Goal: Task Accomplishment & Management: Manage account settings

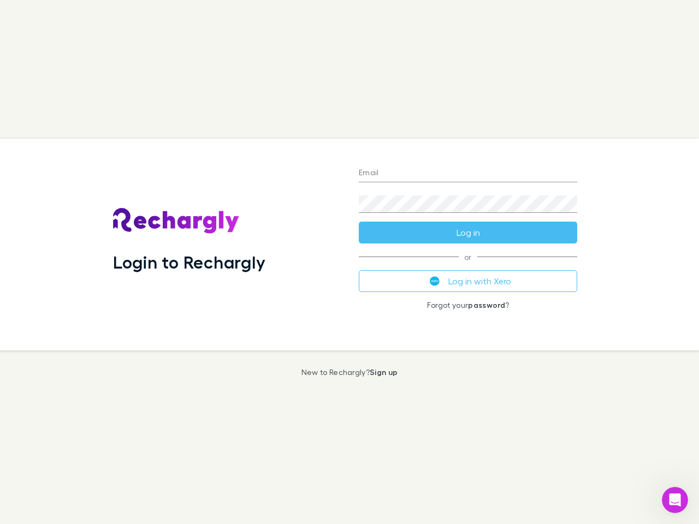
click at [349, 262] on div "Login to Rechargly" at bounding box center [227, 245] width 246 height 212
click at [468, 174] on input "Email" at bounding box center [468, 173] width 218 height 17
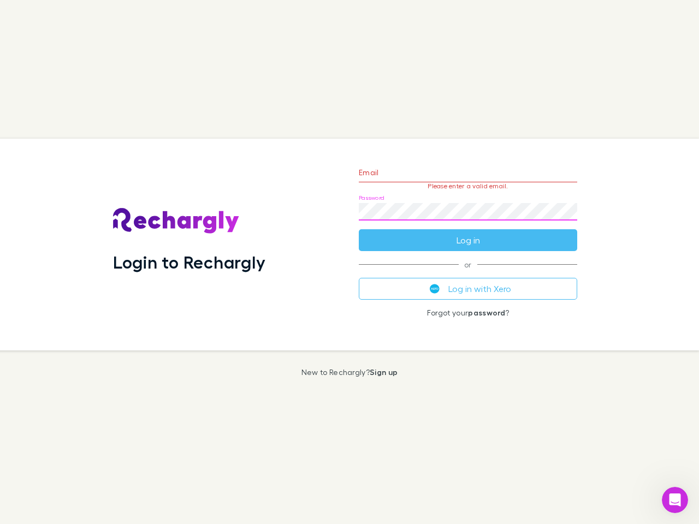
click at [468, 232] on form "Email Please enter a valid email. Password Log in" at bounding box center [468, 203] width 218 height 95
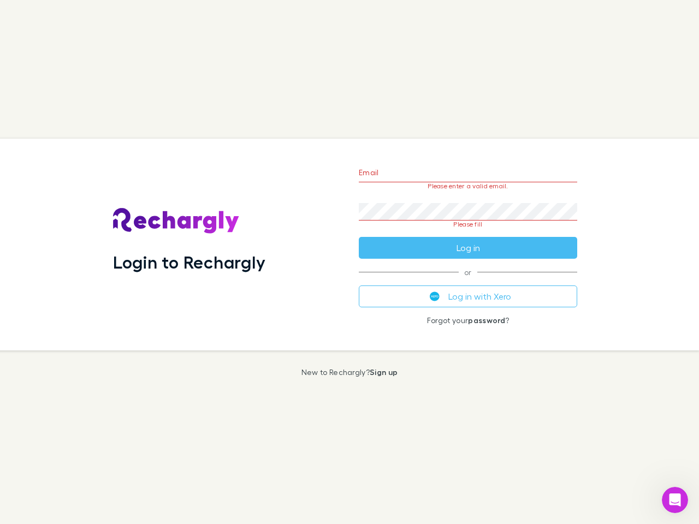
click at [468, 281] on div "Email Please enter a valid email. Password Please fill Log in or Log in with Xe…" at bounding box center [468, 245] width 236 height 212
click at [675, 500] on icon "Open Intercom Messenger" at bounding box center [675, 500] width 18 height 18
